Goal: Task Accomplishment & Management: Use online tool/utility

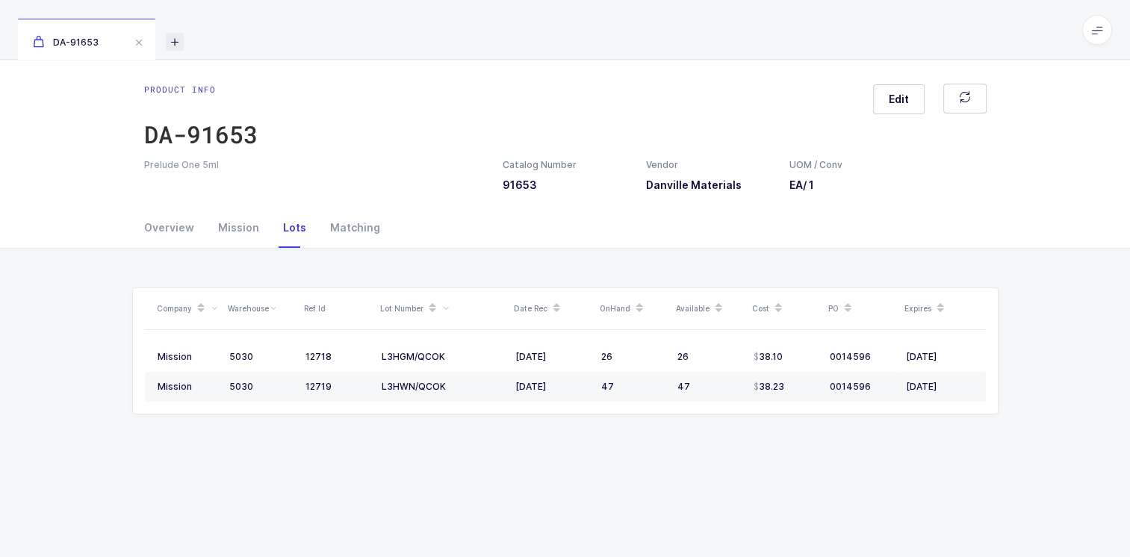
click at [179, 42] on icon at bounding box center [175, 42] width 18 height 18
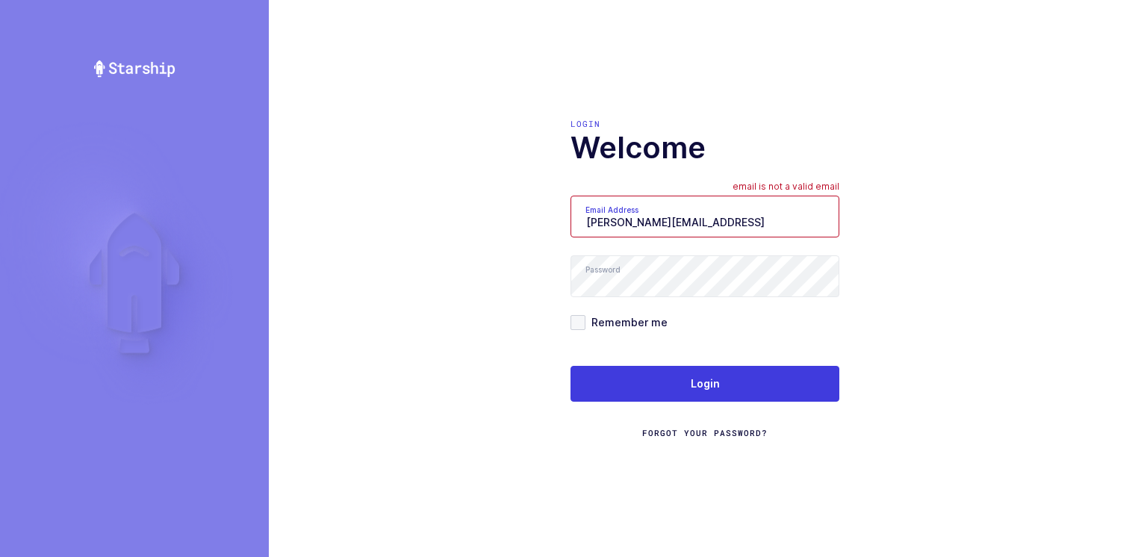
type input "Moshe@valstardental.com"
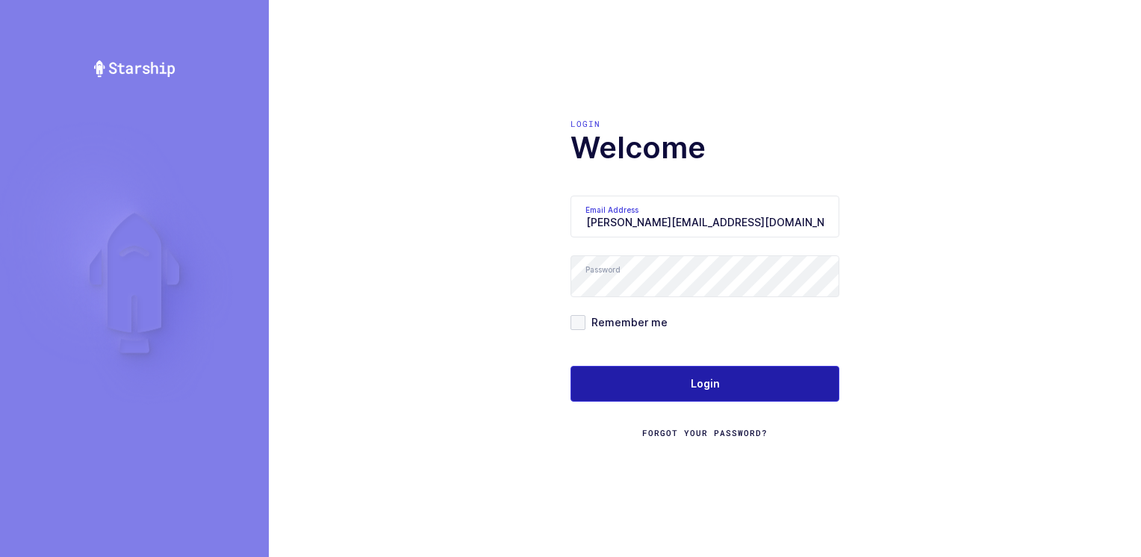
click at [610, 384] on button "Login" at bounding box center [704, 384] width 269 height 36
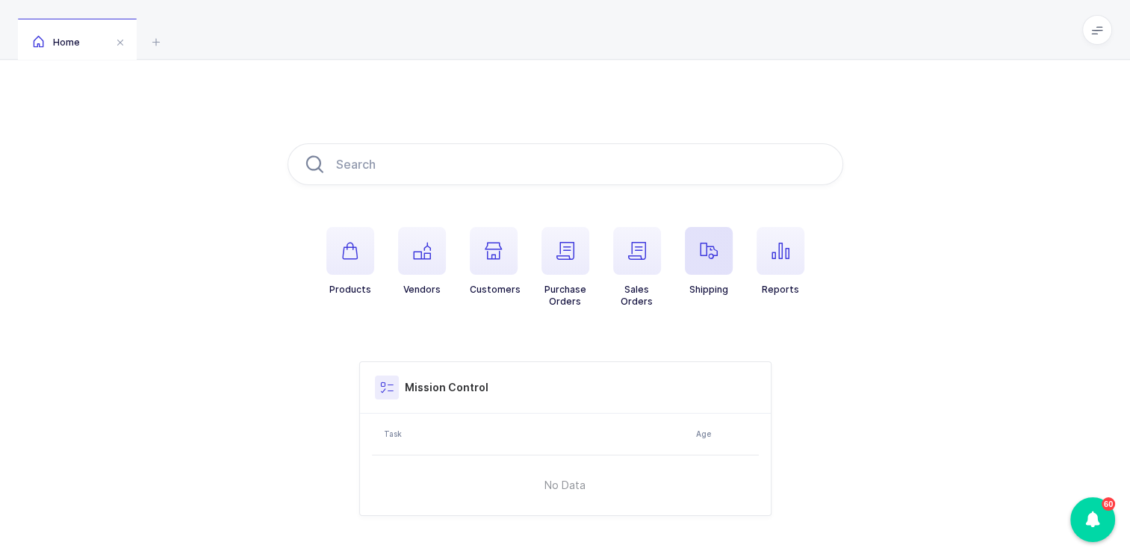
click at [708, 267] on span "button" at bounding box center [709, 251] width 48 height 48
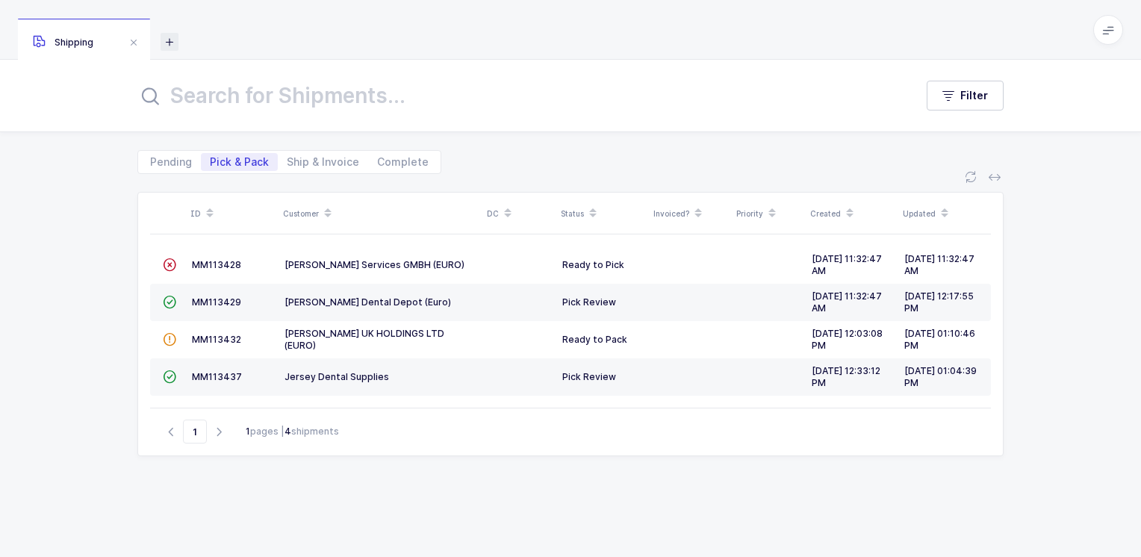
click at [174, 43] on icon at bounding box center [170, 42] width 18 height 18
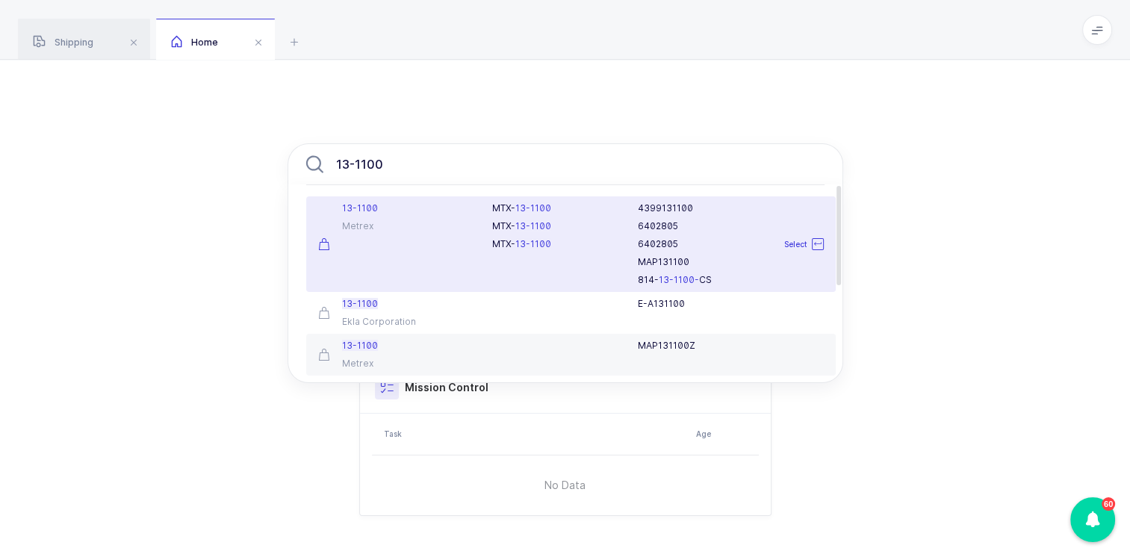
type input "13-1100"
click at [408, 221] on div "Metrex" at bounding box center [396, 226] width 157 height 12
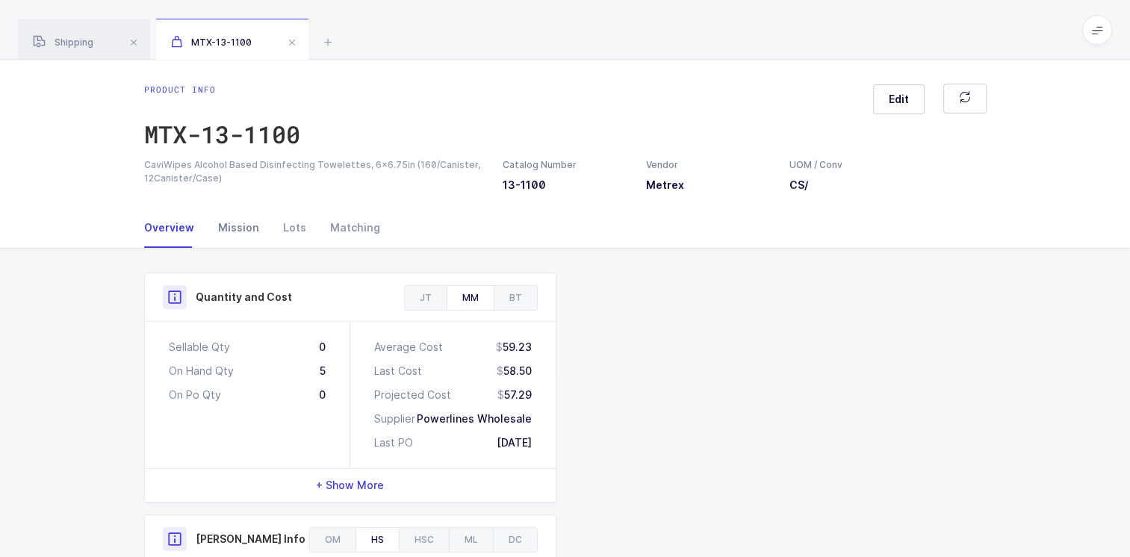
click at [242, 226] on div "Mission" at bounding box center [238, 228] width 65 height 40
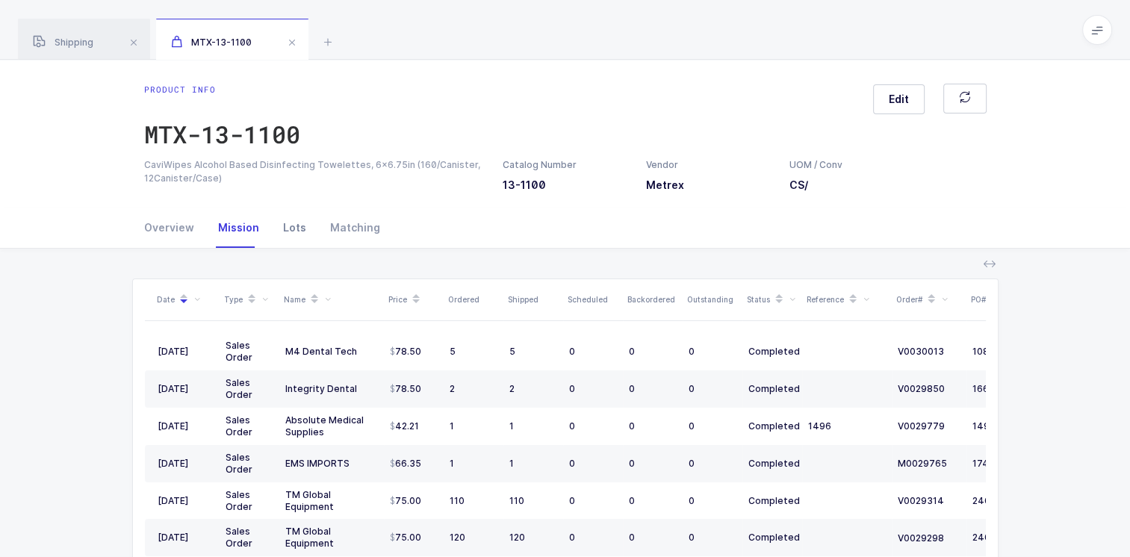
click at [287, 228] on div "Lots" at bounding box center [294, 228] width 47 height 40
